Goal: Transaction & Acquisition: Subscribe to service/newsletter

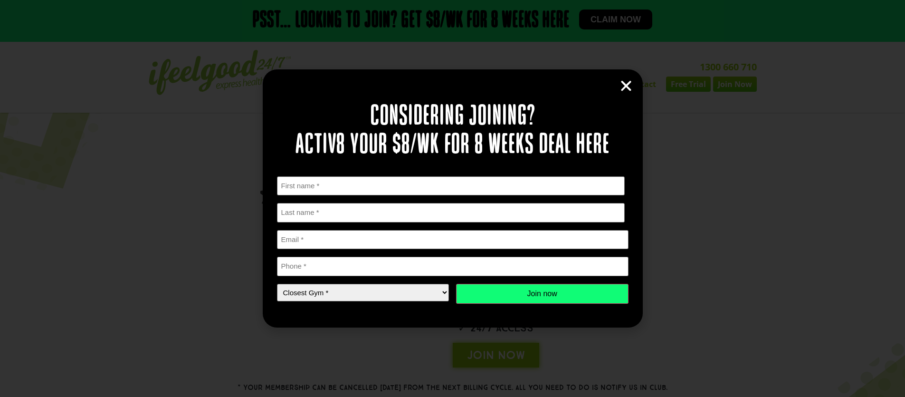
click at [633, 92] on div "Considering joining? Activ8 your $8/wk for 8 weeks deal here " * " indicates re…" at bounding box center [453, 198] width 380 height 258
click at [620, 88] on icon "Close" at bounding box center [626, 86] width 14 height 14
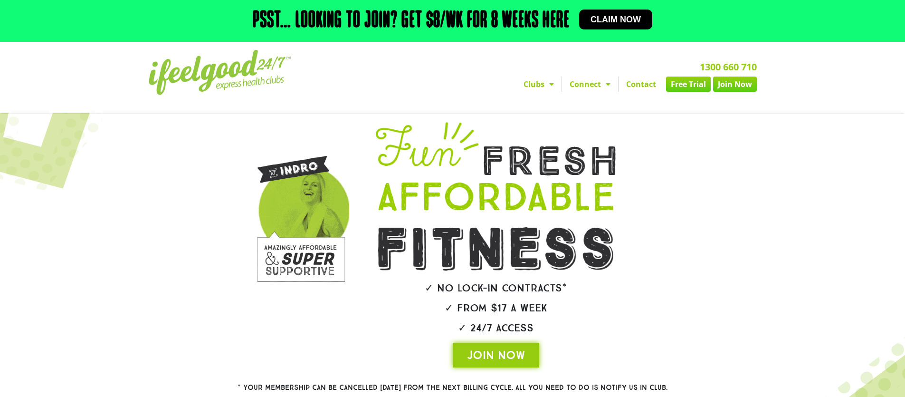
click at [477, 30] on h2 "Psst… Looking to join? Get $8/wk for 8 weeks here" at bounding box center [411, 21] width 317 height 23
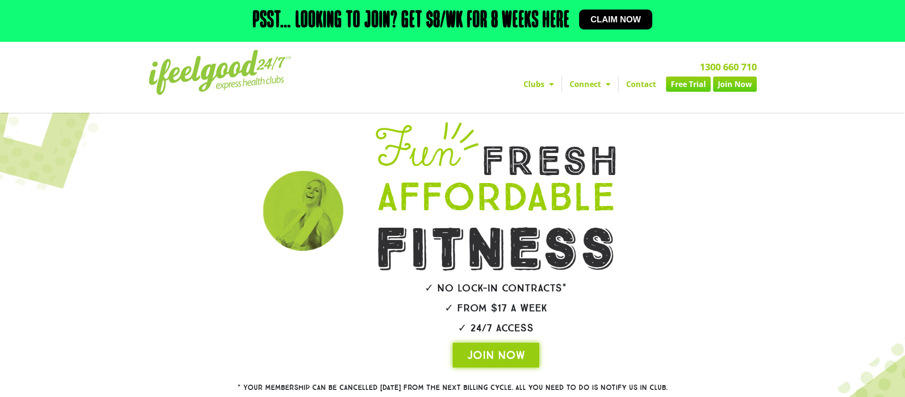
click at [523, 16] on h2 "Psst… Looking to join? Get $8/wk for 8 weeks here" at bounding box center [411, 21] width 317 height 23
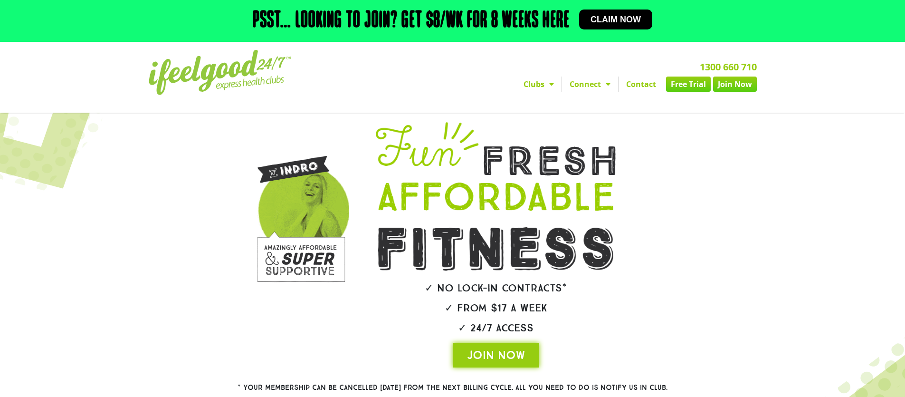
click at [624, 21] on span "Claim now" at bounding box center [616, 19] width 50 height 9
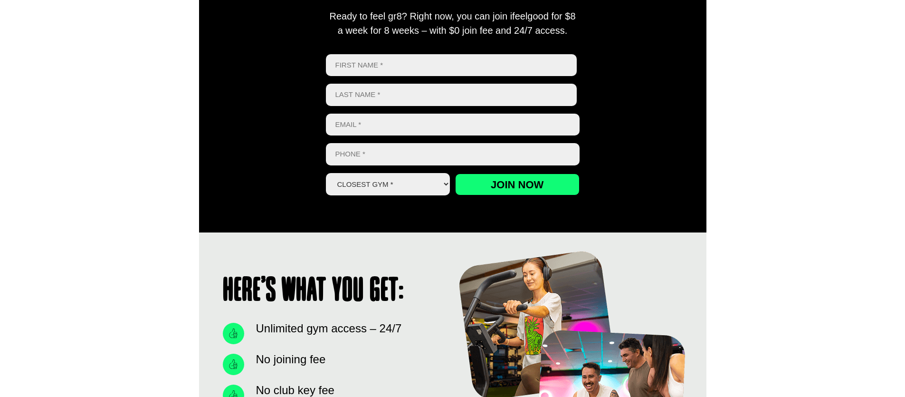
scroll to position [636, 0]
